Goal: Find specific page/section: Find specific page/section

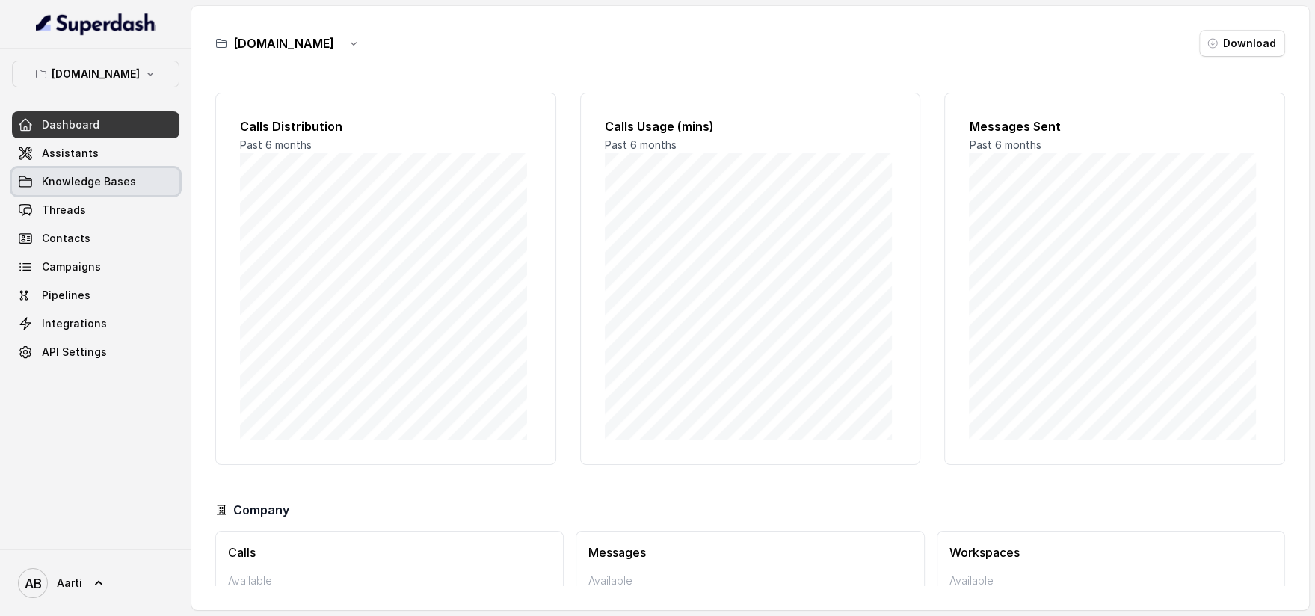
click at [56, 179] on span "Knowledge Bases" at bounding box center [89, 181] width 94 height 15
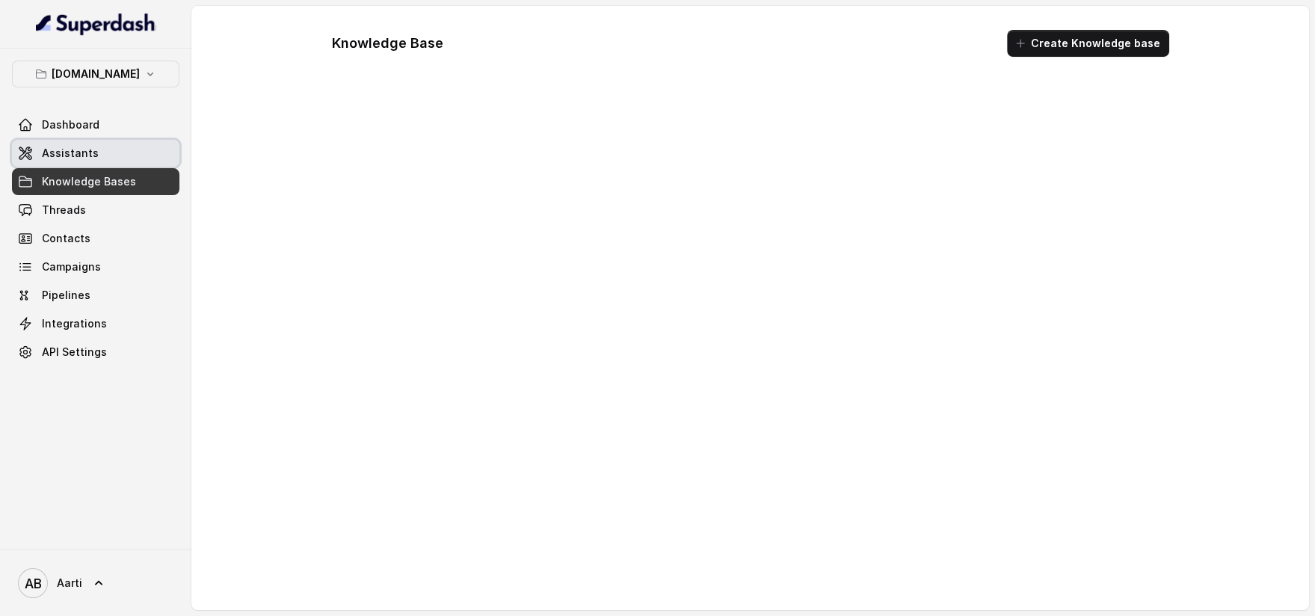
click at [65, 163] on link "Assistants" at bounding box center [95, 153] width 167 height 27
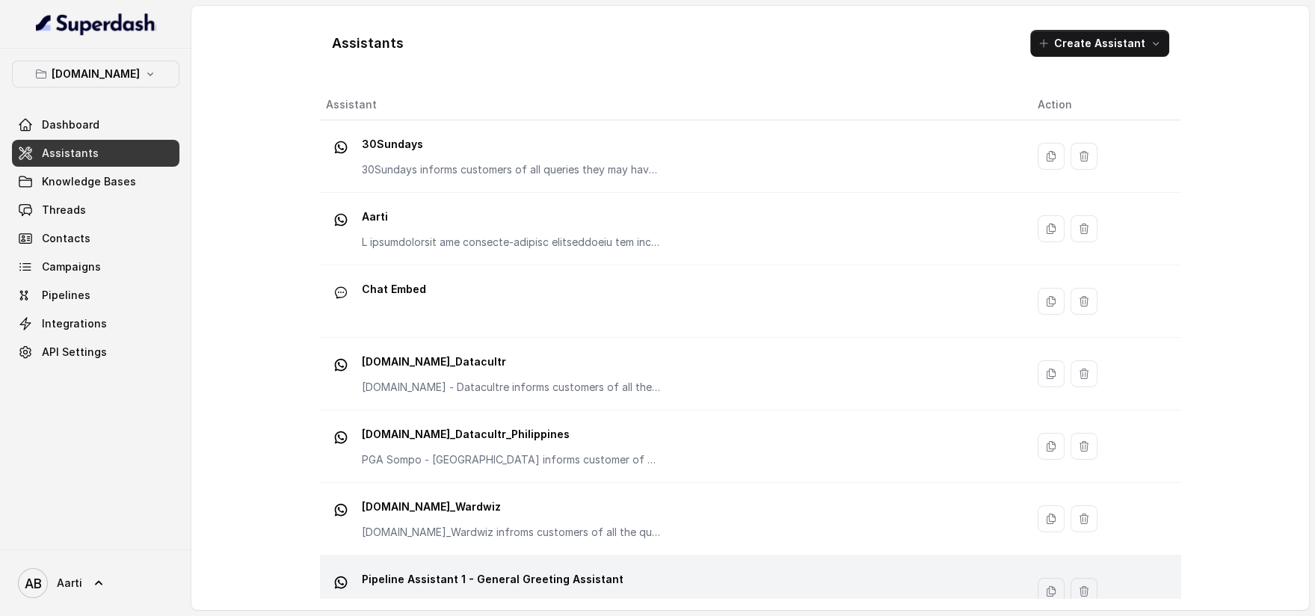
scroll to position [4, 0]
click at [508, 584] on p "Pipeline Assistant 1 - General Greeting Assistant" at bounding box center [493, 578] width 262 height 24
